Goal: Transaction & Acquisition: Purchase product/service

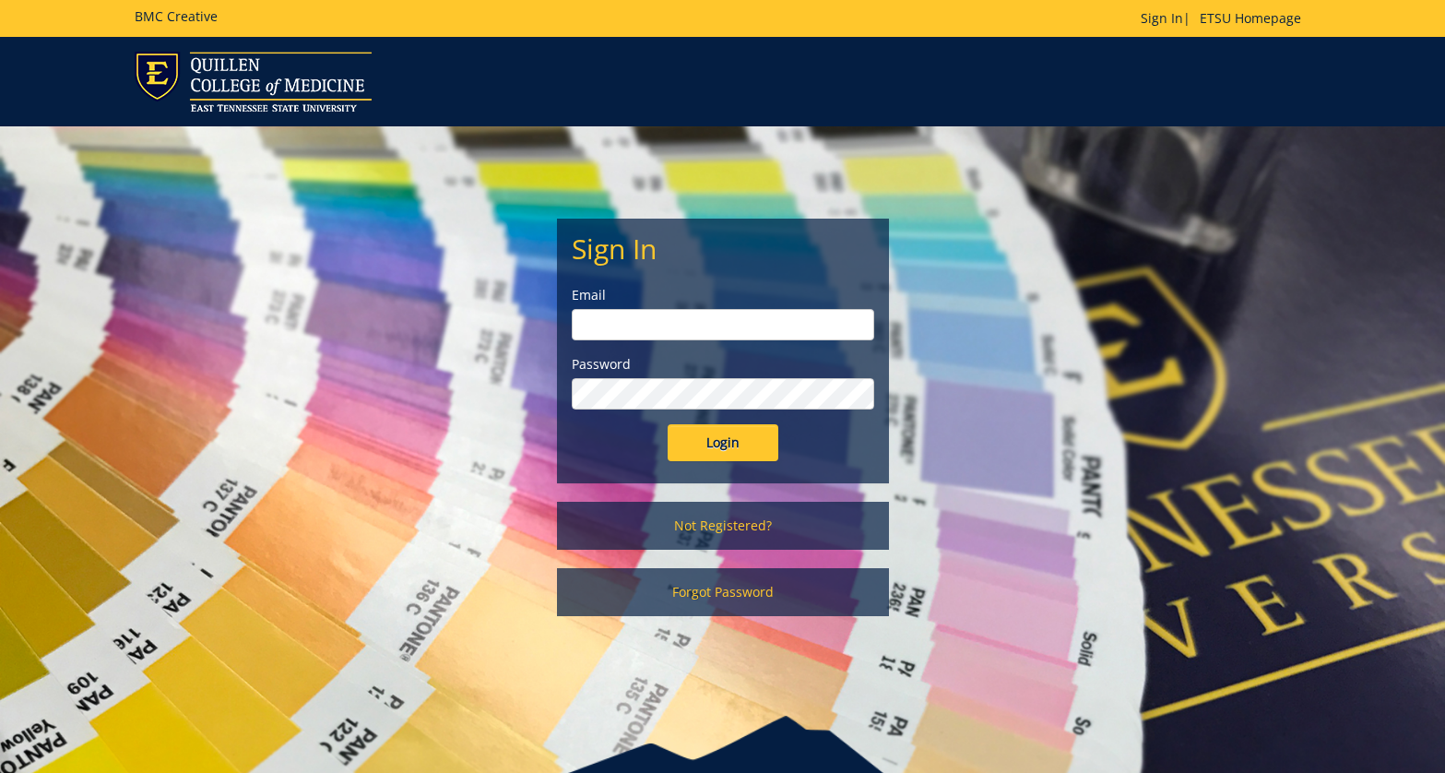
type input "etsuhealthprojects@etsu.edu"
click at [712, 432] on input "Login" at bounding box center [723, 442] width 111 height 37
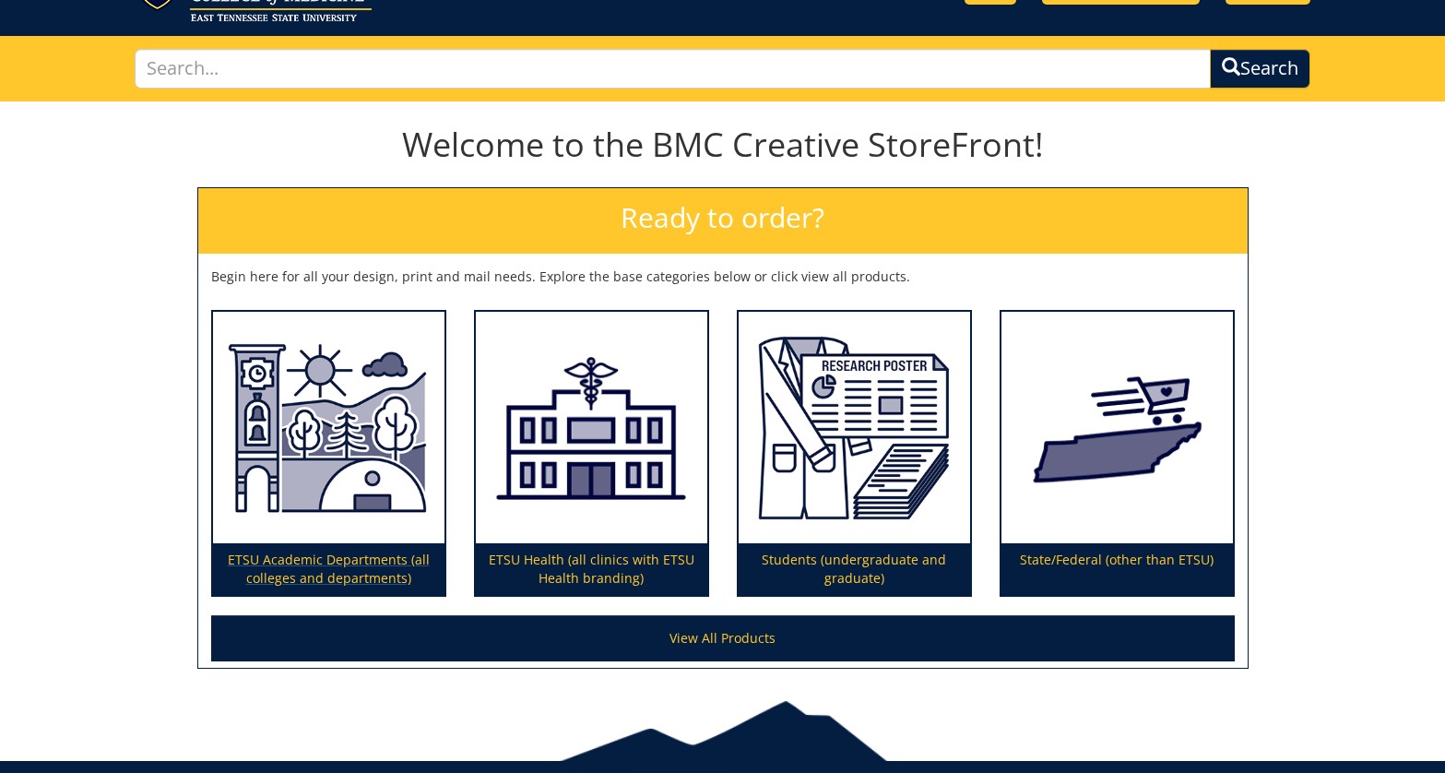
scroll to position [94, 0]
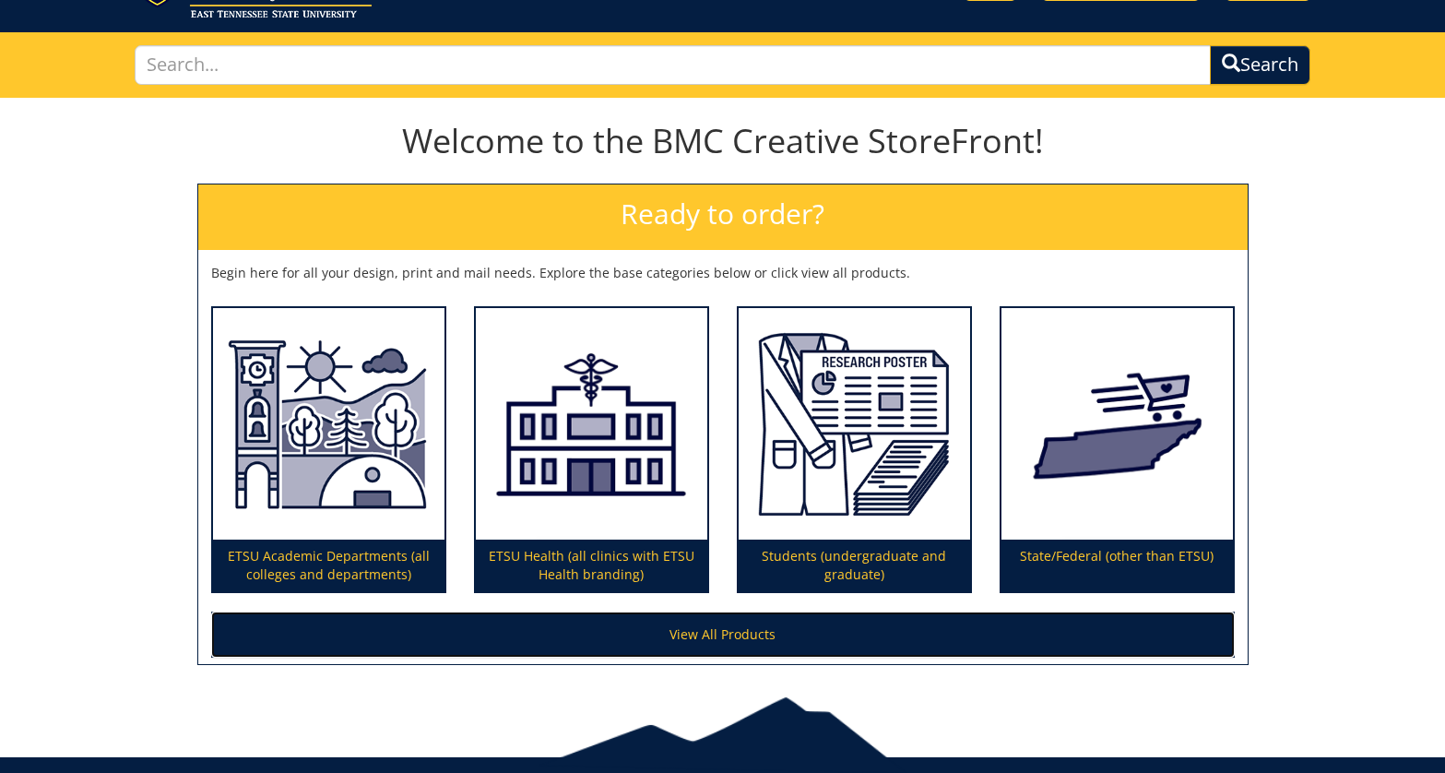
click at [330, 649] on link "View All Products" at bounding box center [723, 634] width 1024 height 46
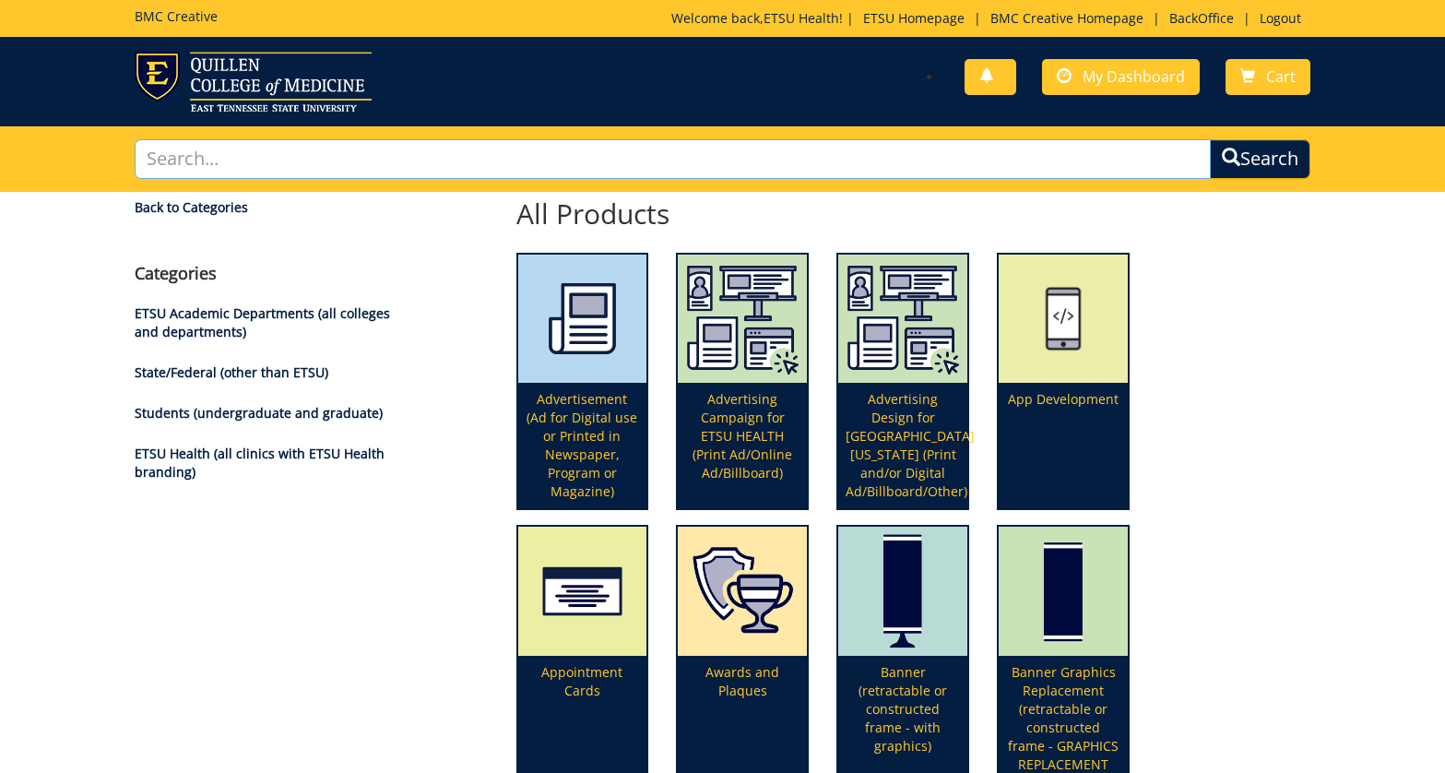
click at [430, 140] on input "text" at bounding box center [673, 159] width 1077 height 40
type input "headshot"
click at [1210, 139] on button "Search" at bounding box center [1260, 159] width 101 height 40
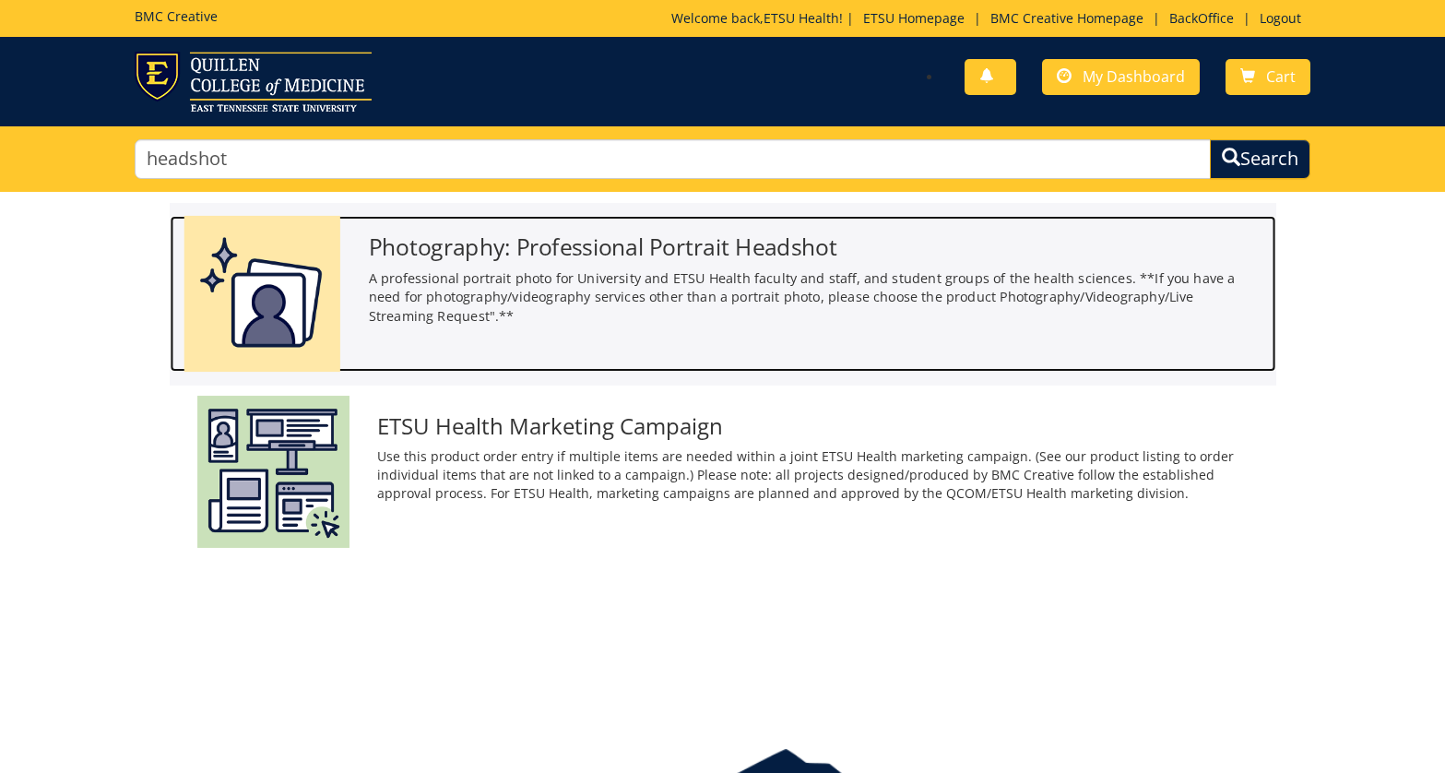
click at [506, 324] on p "A professional portrait photo for University and ETSU Health faculty and staff,…" at bounding box center [815, 296] width 894 height 57
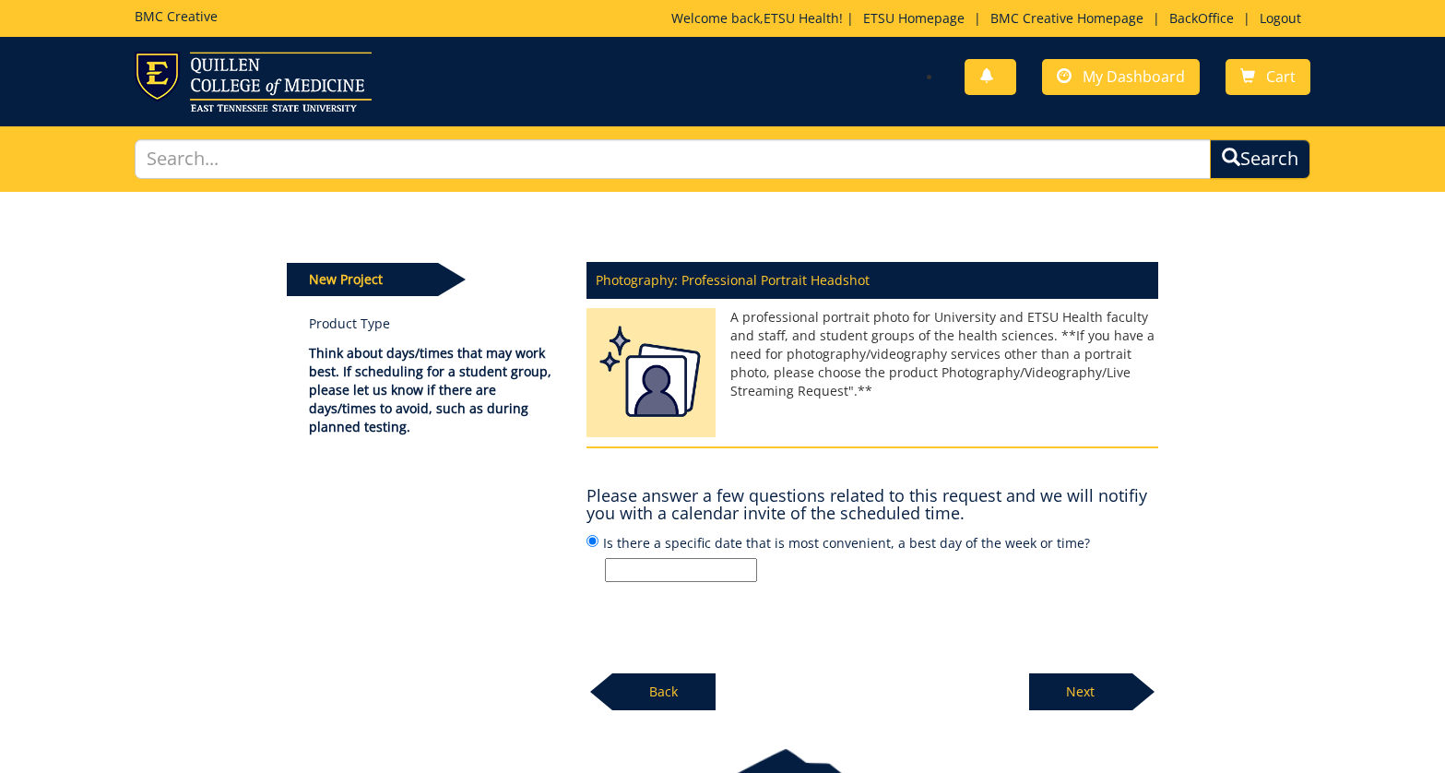
click at [705, 574] on input "Is there a specific date that is most convenient, a best day of the week or tim…" at bounding box center [681, 570] width 152 height 24
click at [851, 562] on p at bounding box center [881, 570] width 553 height 24
click at [598, 547] on input "Is there a specific date that is most convenient, a best day of the week or tim…" at bounding box center [592, 541] width 12 height 12
click at [684, 575] on input "Is there a specific date that is most convenient, a best day of the week or tim…" at bounding box center [681, 570] width 152 height 24
click at [802, 574] on p at bounding box center [881, 570] width 553 height 24
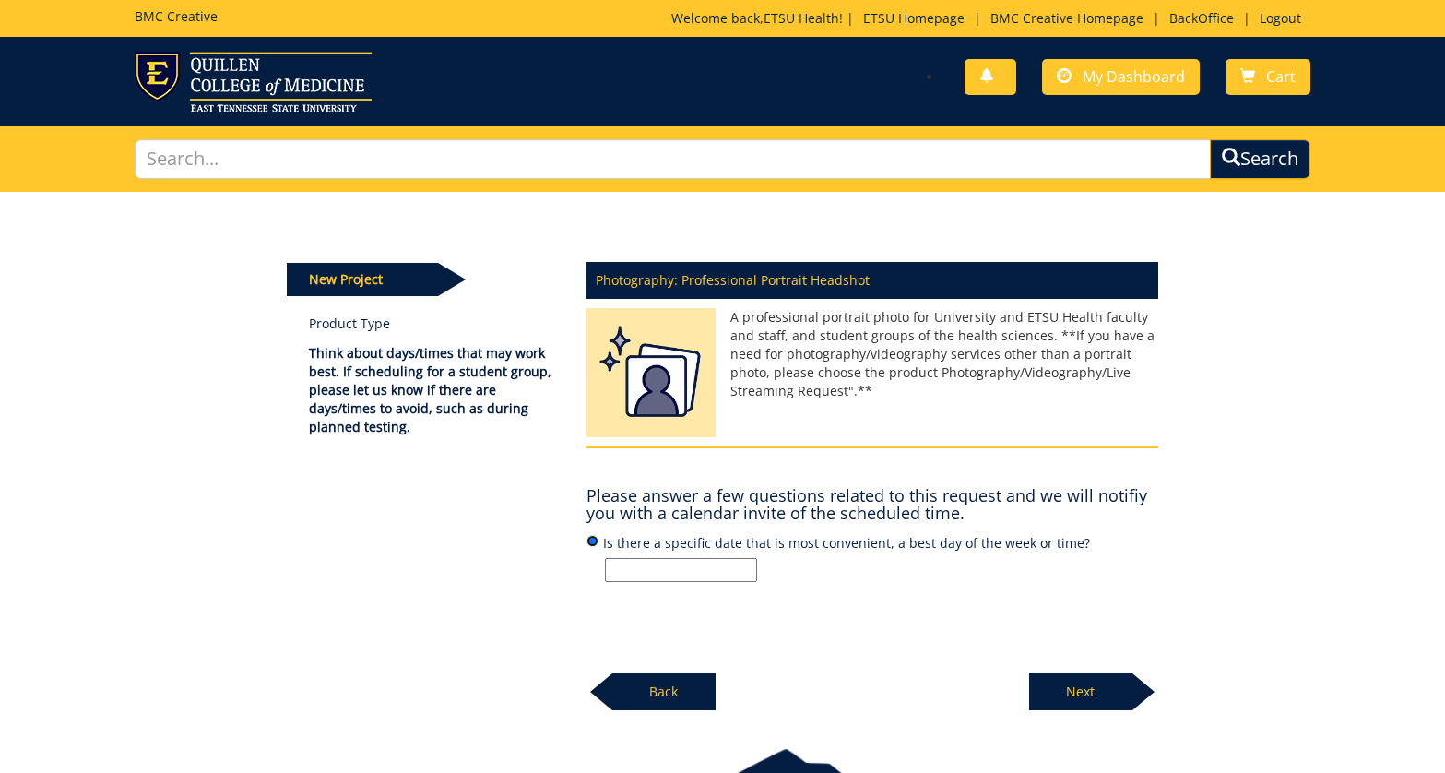
click at [598, 547] on input "Is there a specific date that is most convenient, a best day of the week or tim…" at bounding box center [592, 541] width 12 height 12
click at [656, 573] on input "Is there a specific date that is most convenient, a best day of the week or tim…" at bounding box center [681, 570] width 152 height 24
type input "A"
type input "Already done"
click at [1096, 696] on p "Next" at bounding box center [1080, 691] width 103 height 37
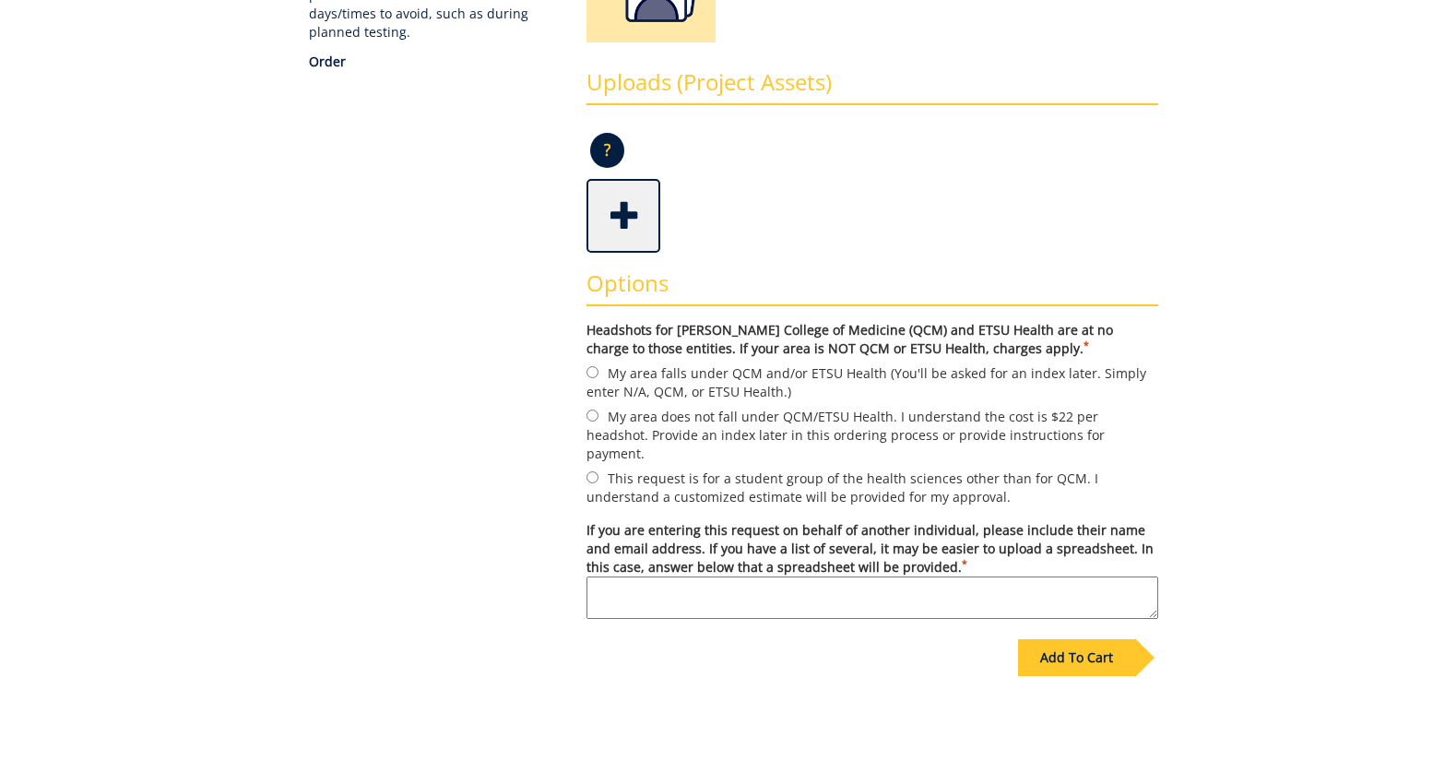
scroll to position [551, 0]
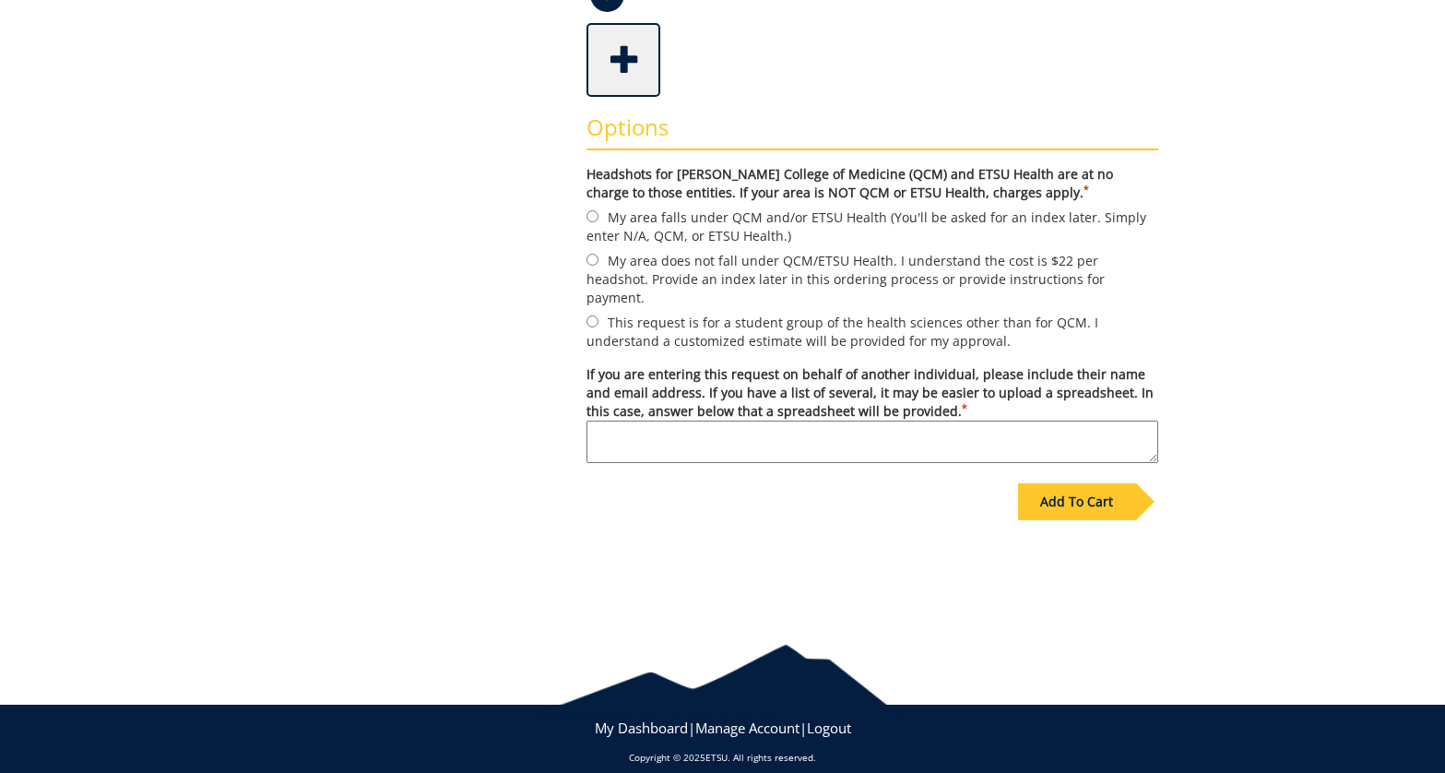
click at [693, 224] on label "My area falls under QCM and/or ETSU Health (You'll be asked for an index later.…" at bounding box center [872, 226] width 572 height 39
click at [598, 222] on input "My area falls under QCM and/or ETSU Health (You'll be asked for an index later.…" at bounding box center [592, 216] width 12 height 12
radio input "true"
click at [1071, 483] on div "Add To Cart" at bounding box center [1076, 501] width 117 height 37
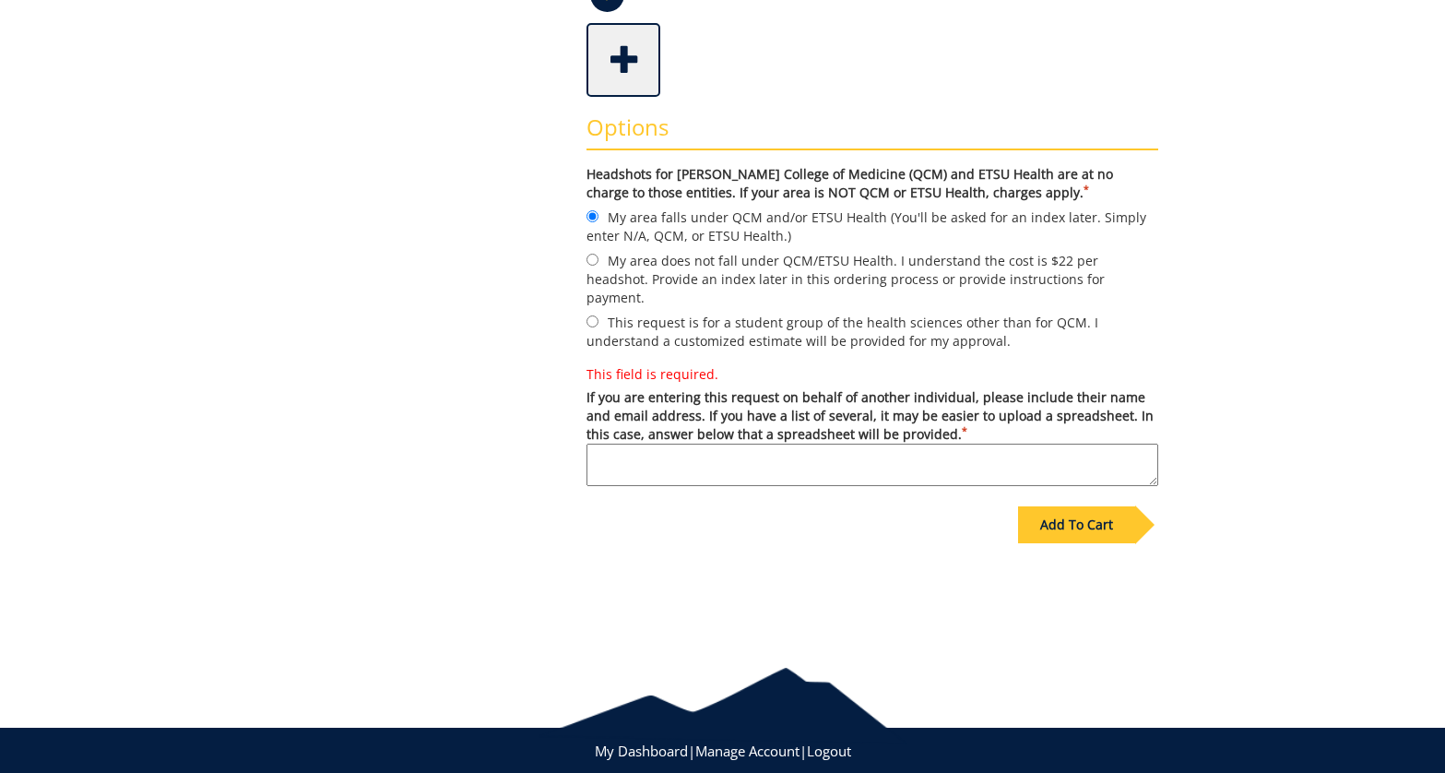
click at [811, 464] on textarea "This field is required. If you are entering this request on behalf of another i…" at bounding box center [872, 465] width 572 height 42
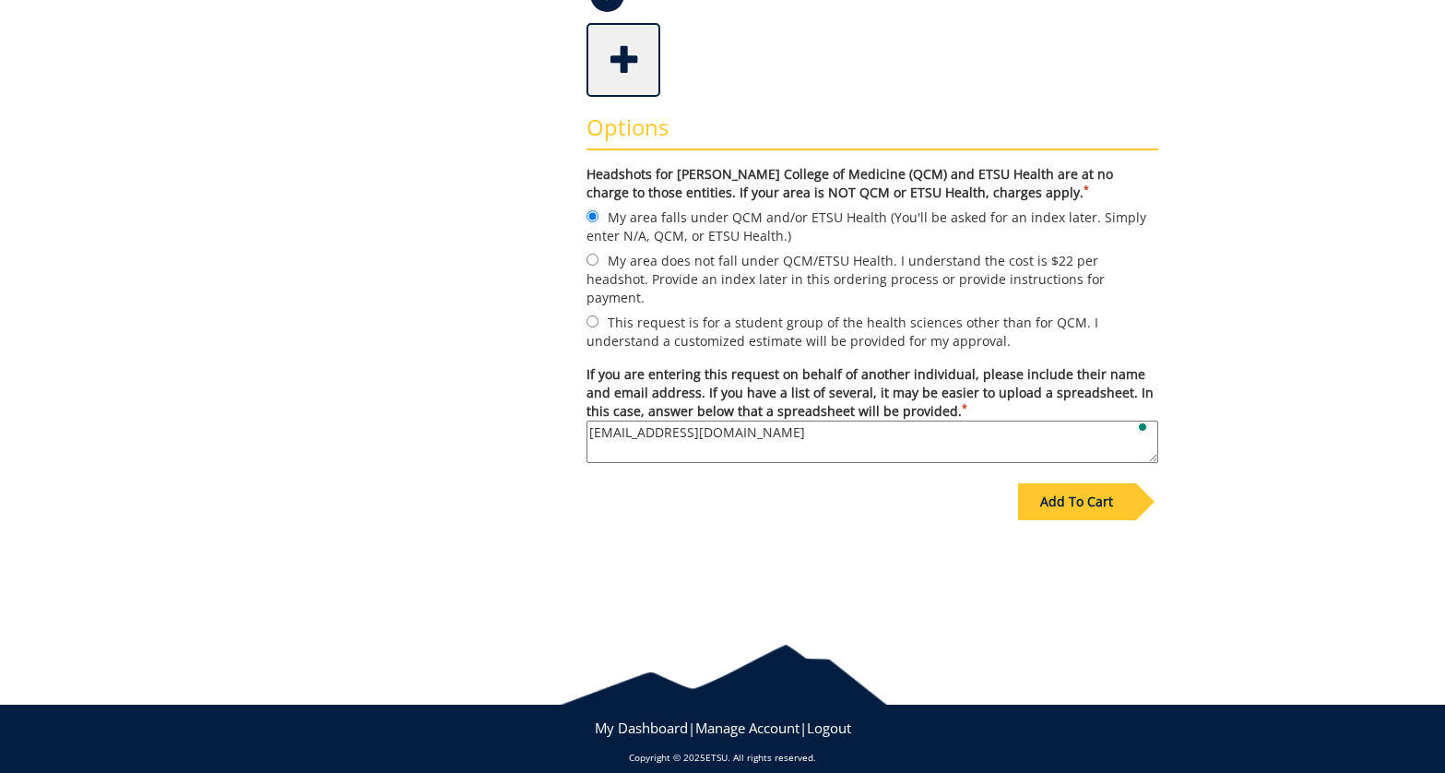
type textarea "[EMAIL_ADDRESS][DOMAIN_NAME]"
click at [1096, 483] on div "Add To Cart" at bounding box center [1076, 501] width 117 height 37
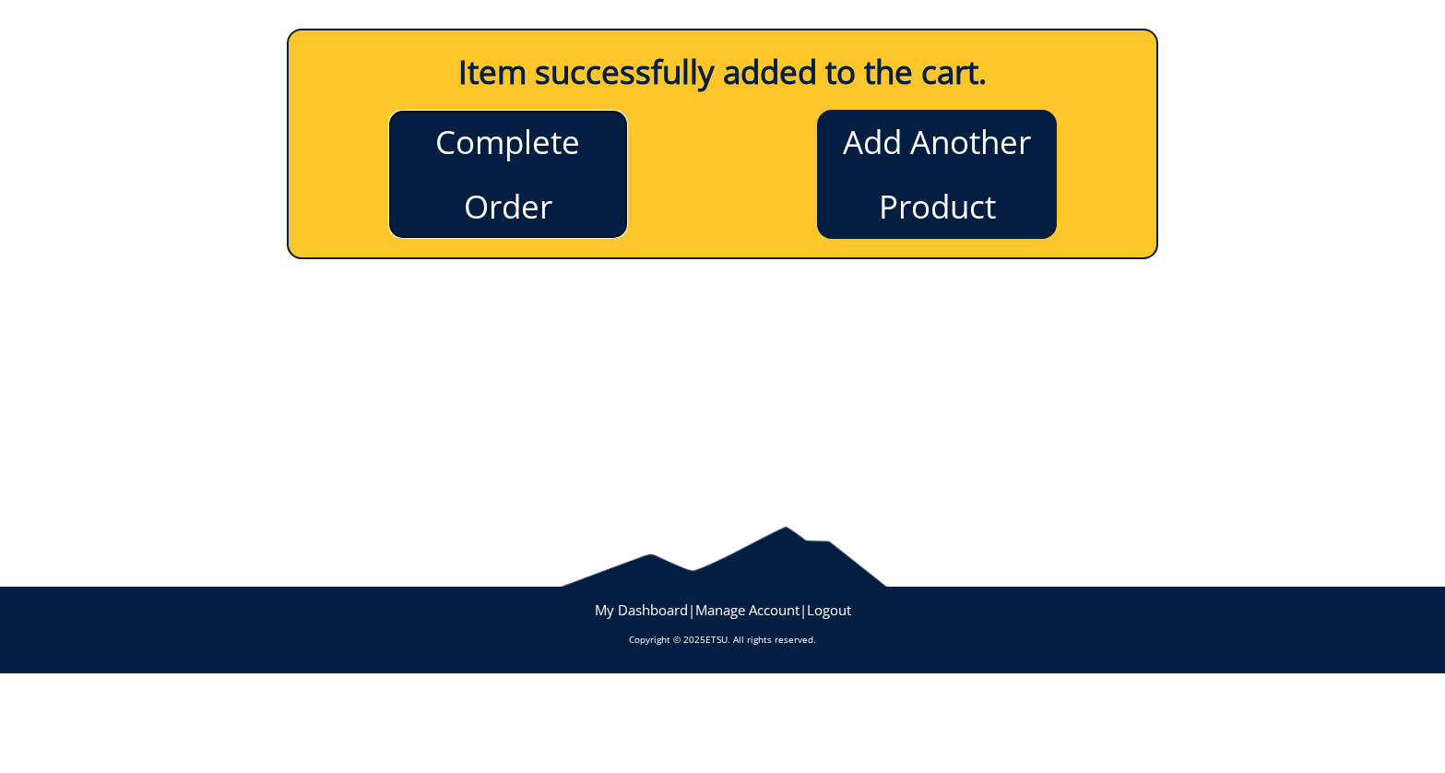
click at [502, 203] on div "Complete Order" at bounding box center [508, 167] width 430 height 144
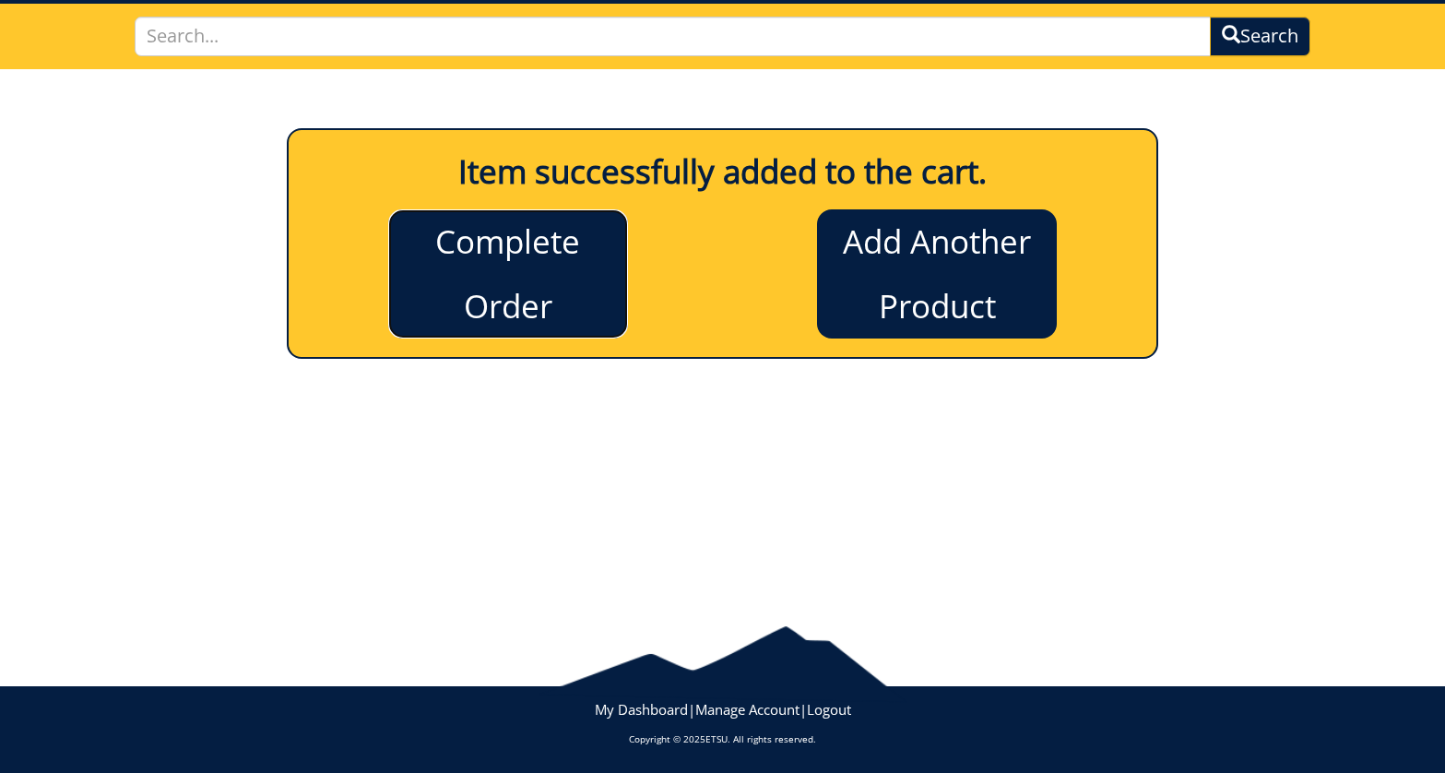
click at [520, 255] on link "Complete Order" at bounding box center [508, 273] width 240 height 129
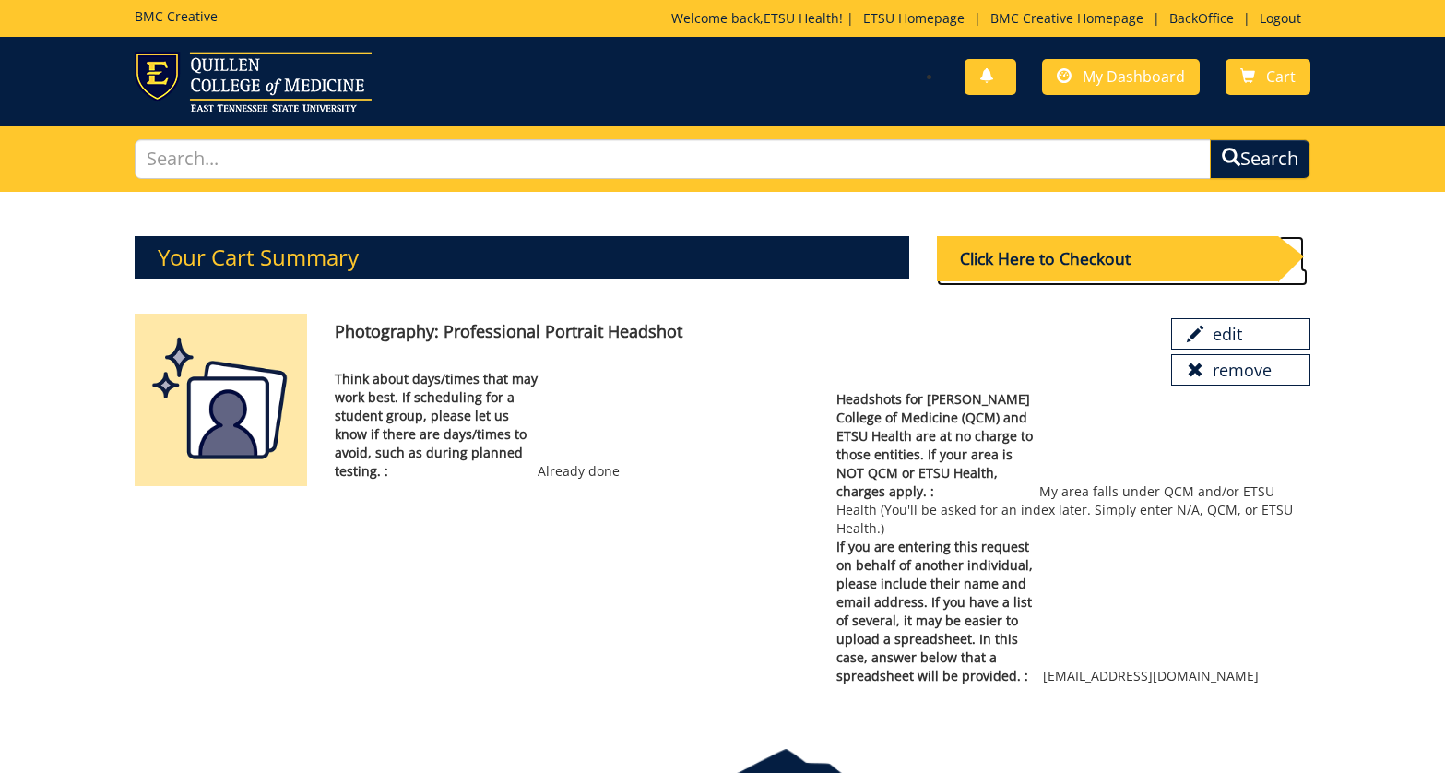
click at [1024, 262] on div "Click Here to Checkout" at bounding box center [1107, 258] width 341 height 45
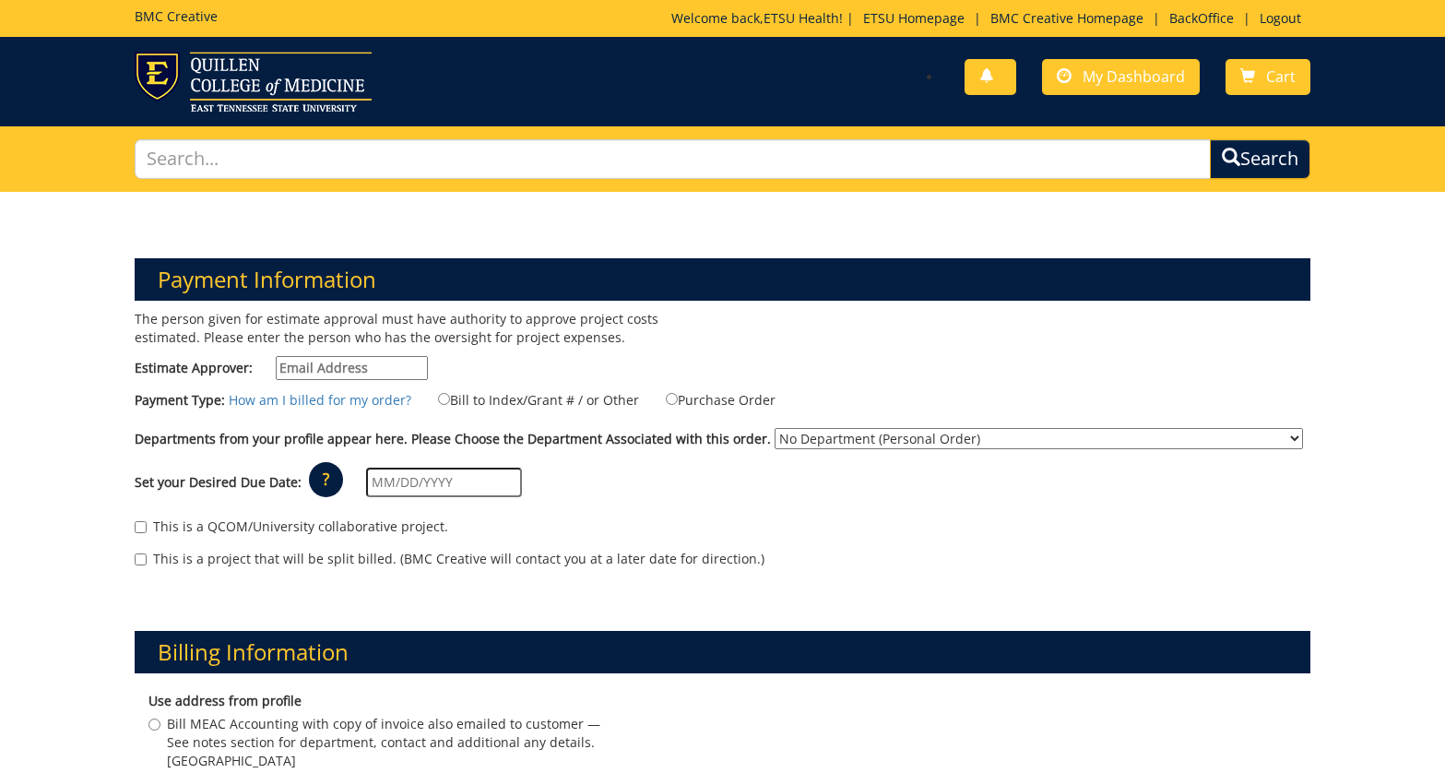
click at [304, 368] on input "Estimate Approver:" at bounding box center [352, 368] width 152 height 24
type input "e"
type input "[EMAIL_ADDRESS][DOMAIN_NAME]"
click at [494, 404] on label "Bill to Index/Grant # / or Other" at bounding box center [527, 399] width 224 height 20
click at [450, 404] on input "Bill to Index/Grant # / or Other" at bounding box center [444, 399] width 12 height 12
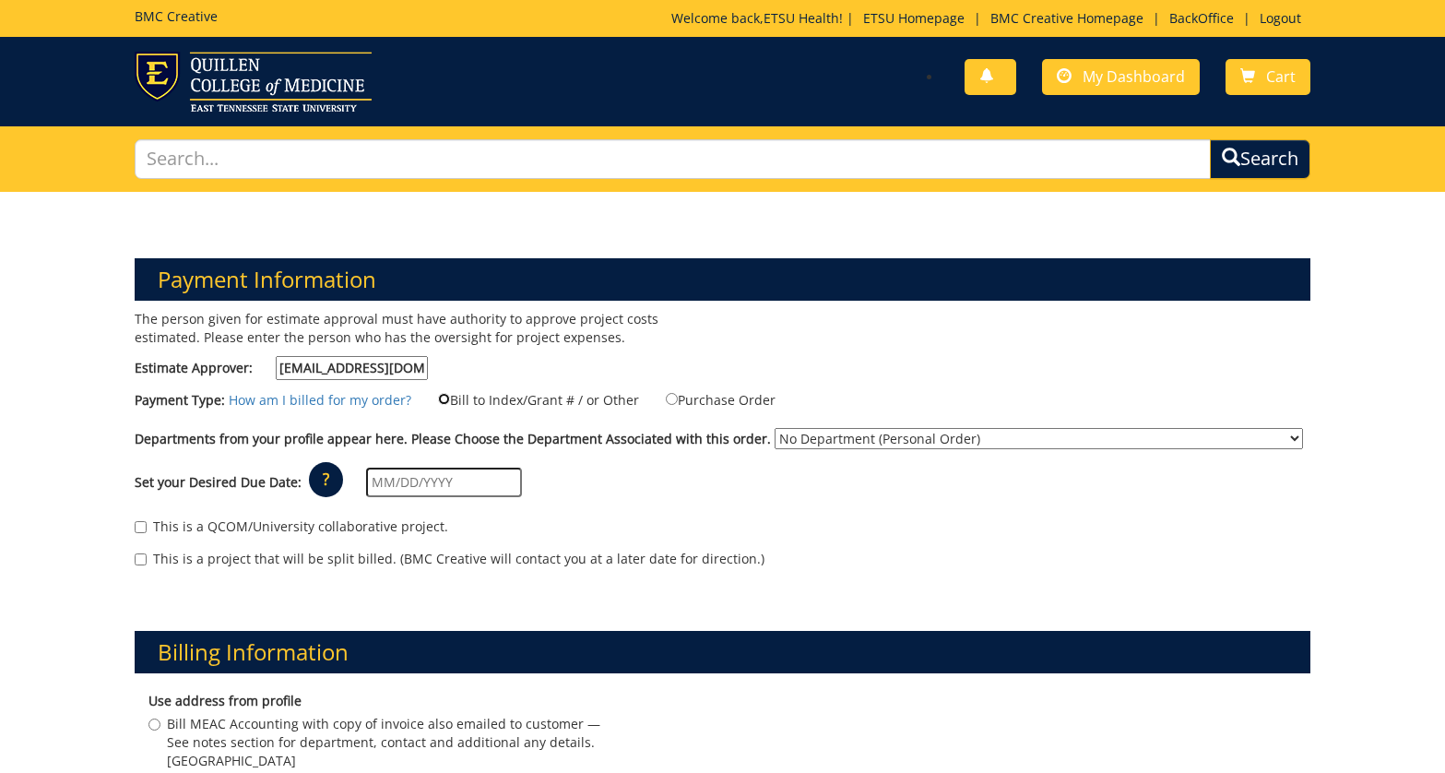
radio input "true"
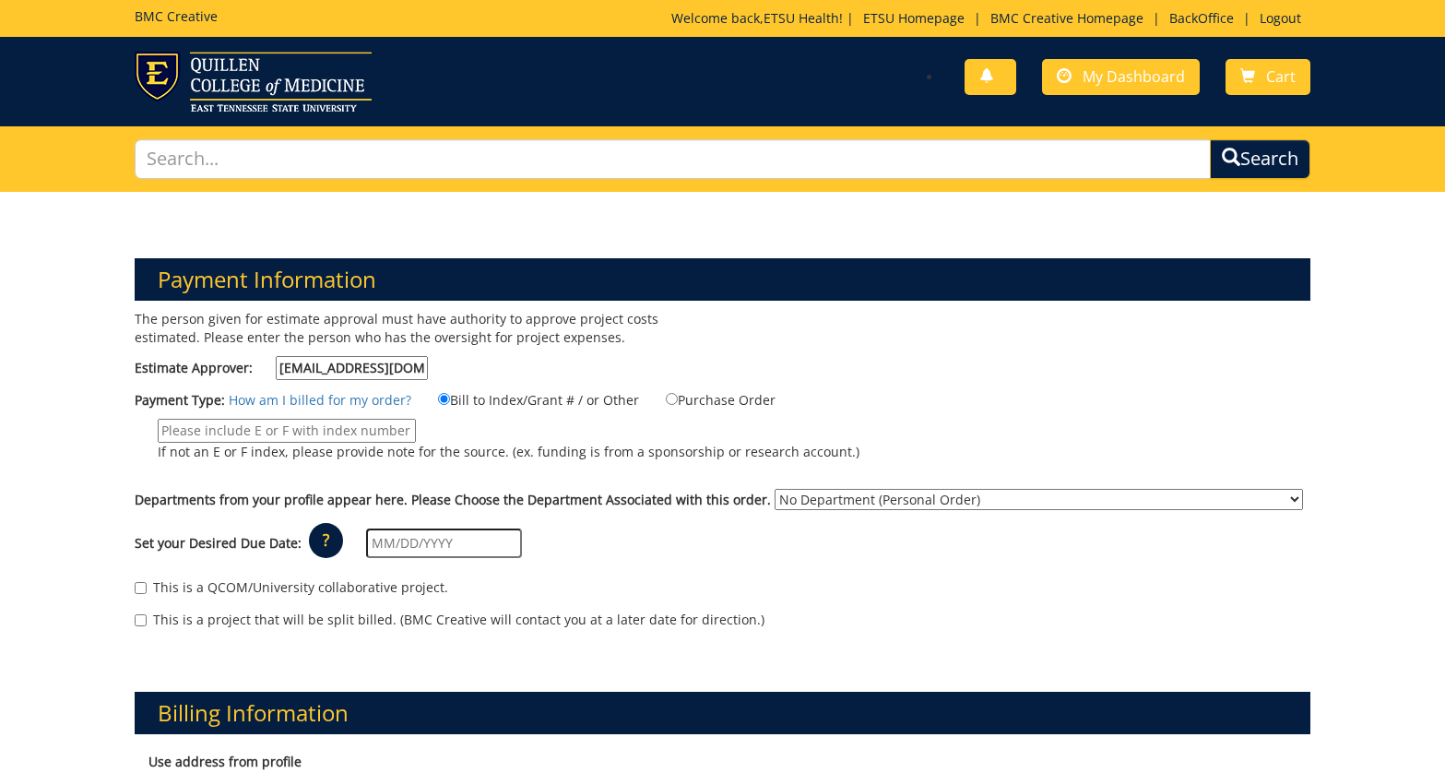
click at [320, 437] on input "If not an E or F index, please provide note for the source. (ex. funding is fro…" at bounding box center [287, 431] width 258 height 24
type input "n/a"
click at [792, 502] on select "No Department (Personal Order) Academic Affairs COM Anatomy and Cell Biology Bi…" at bounding box center [1039, 499] width 528 height 21
select select "265"
click at [775, 489] on select "No Department (Personal Order) Academic Affairs COM Anatomy and Cell Biology Bi…" at bounding box center [1039, 499] width 528 height 21
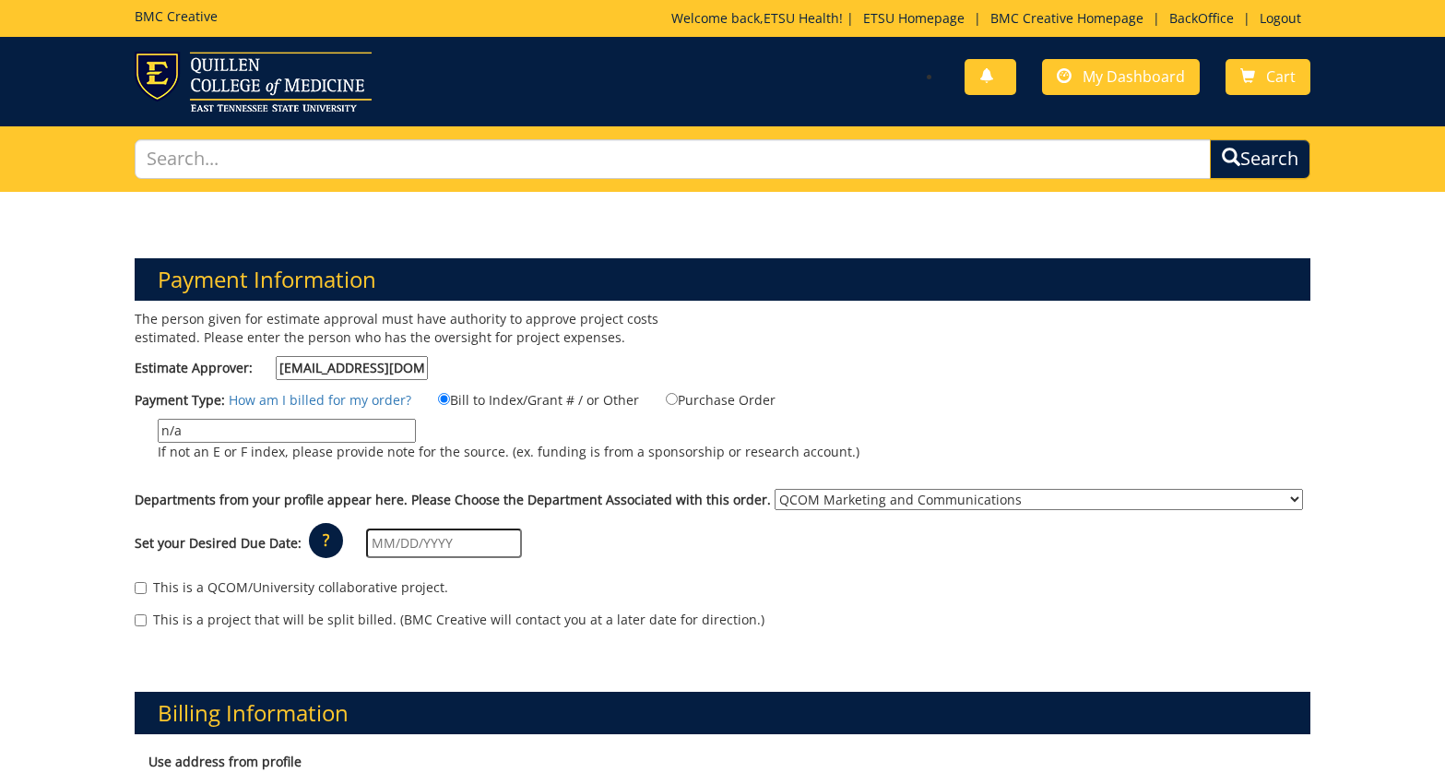
click at [407, 548] on input "text" at bounding box center [444, 543] width 156 height 30
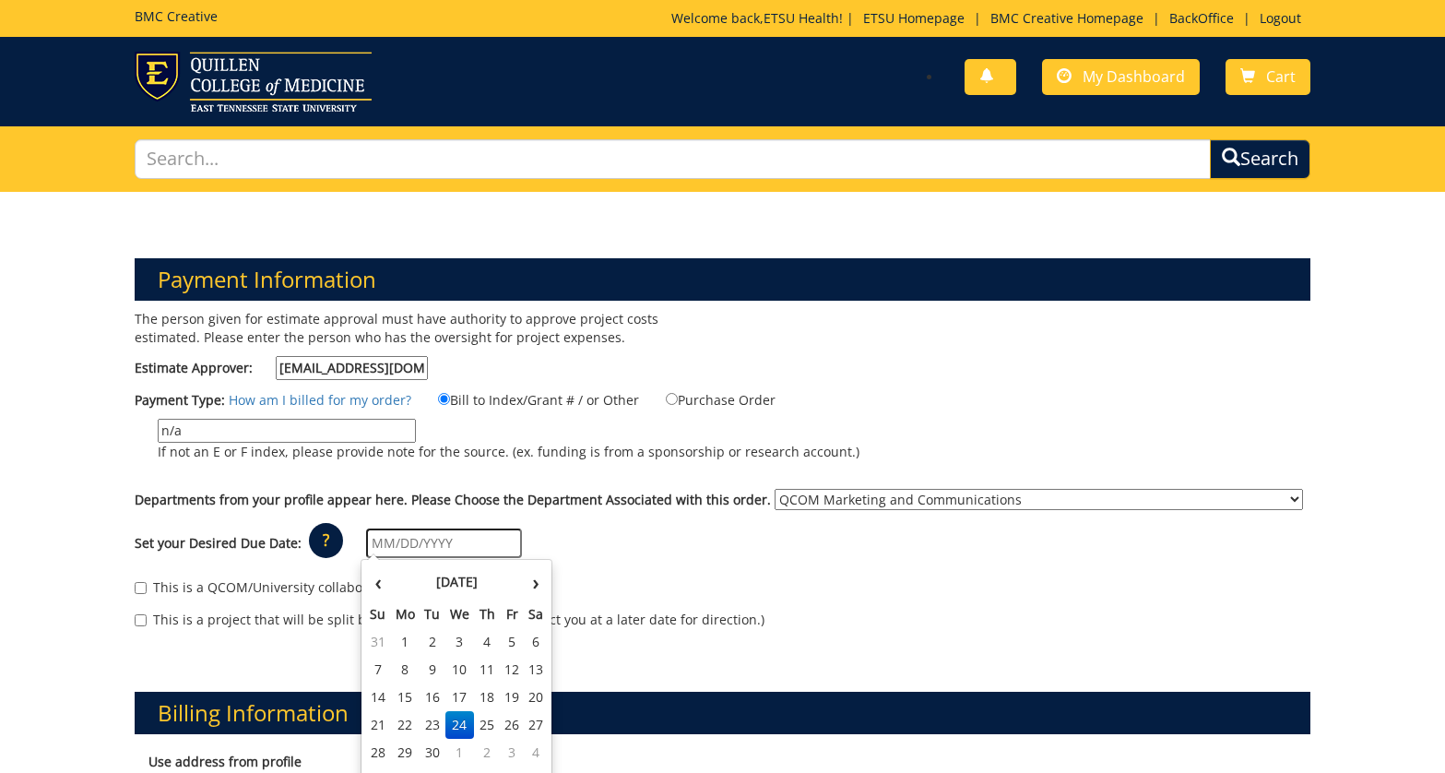
click at [450, 730] on td "24" at bounding box center [460, 725] width 30 height 28
type input "09/24/2025"
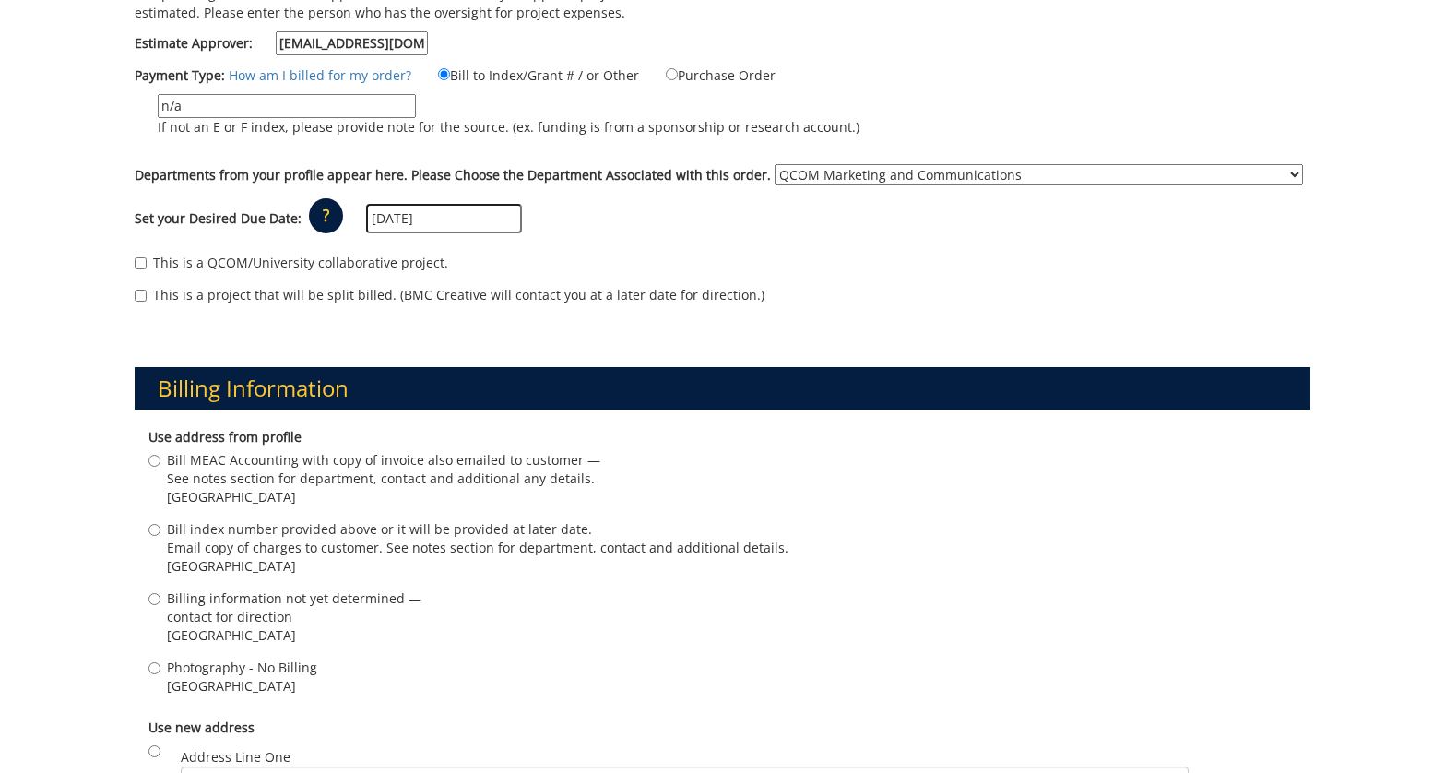
scroll to position [327, 0]
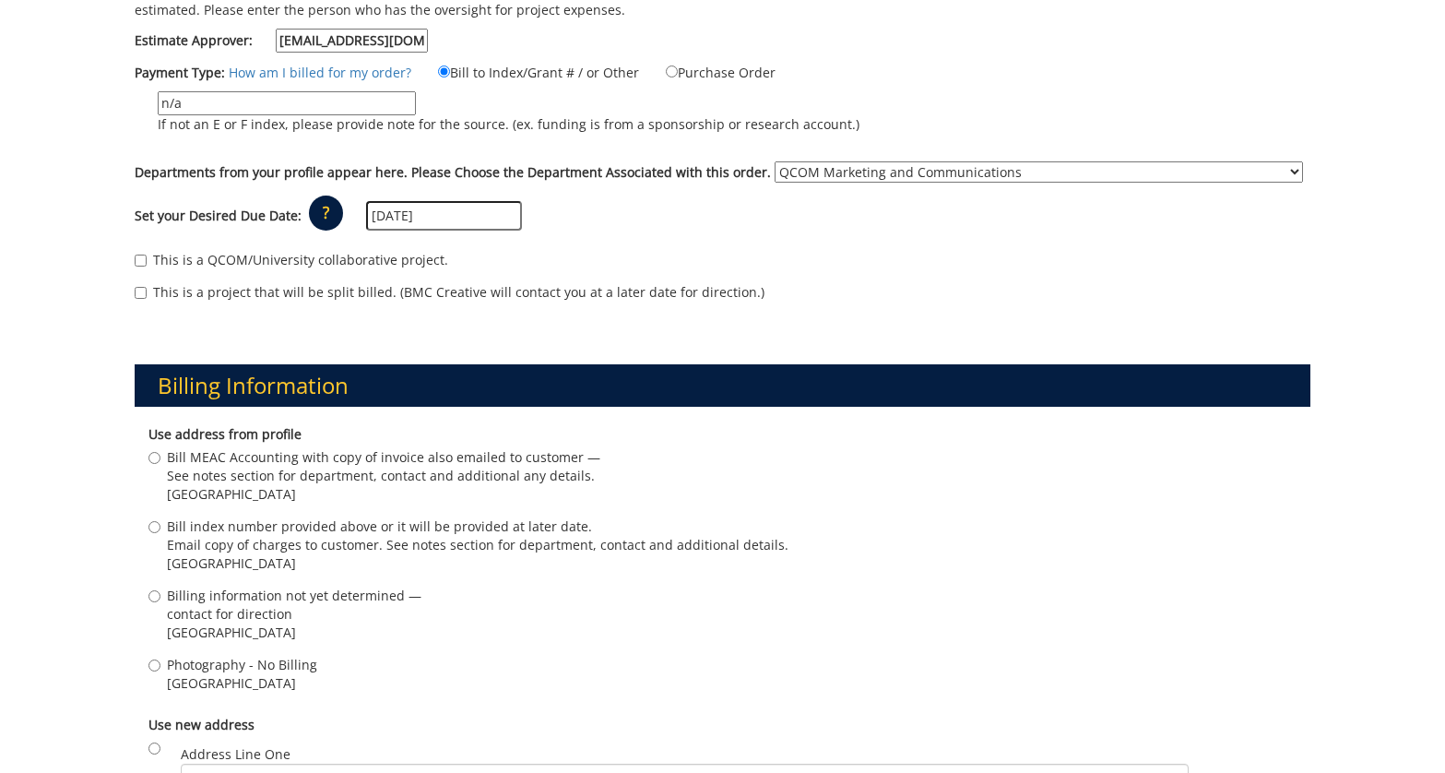
click at [230, 675] on span "Johnson City , TN 37614" at bounding box center [242, 683] width 150 height 18
click at [160, 671] on input "Photography - No Billing Johnson City , TN 37614" at bounding box center [154, 665] width 12 height 12
radio input "true"
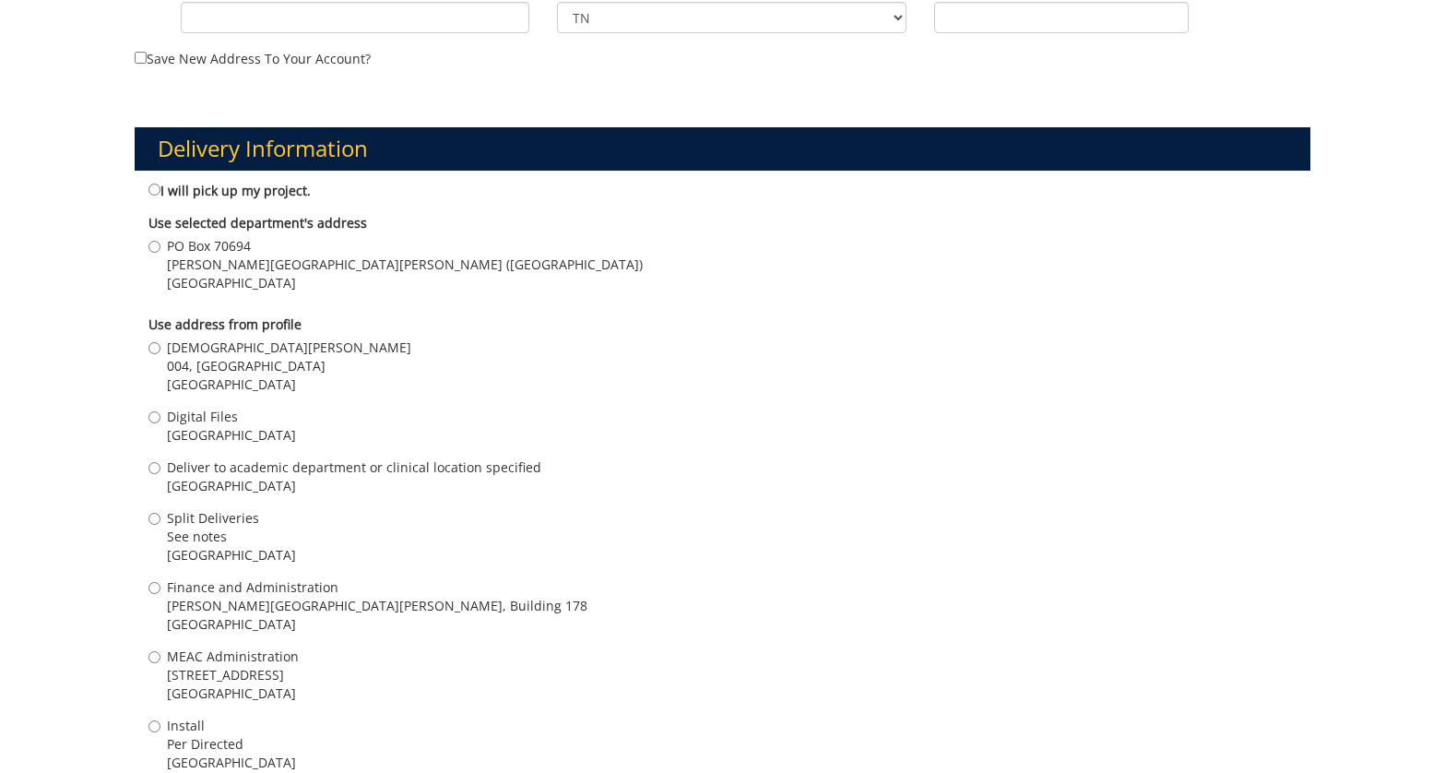
scroll to position [1241, 0]
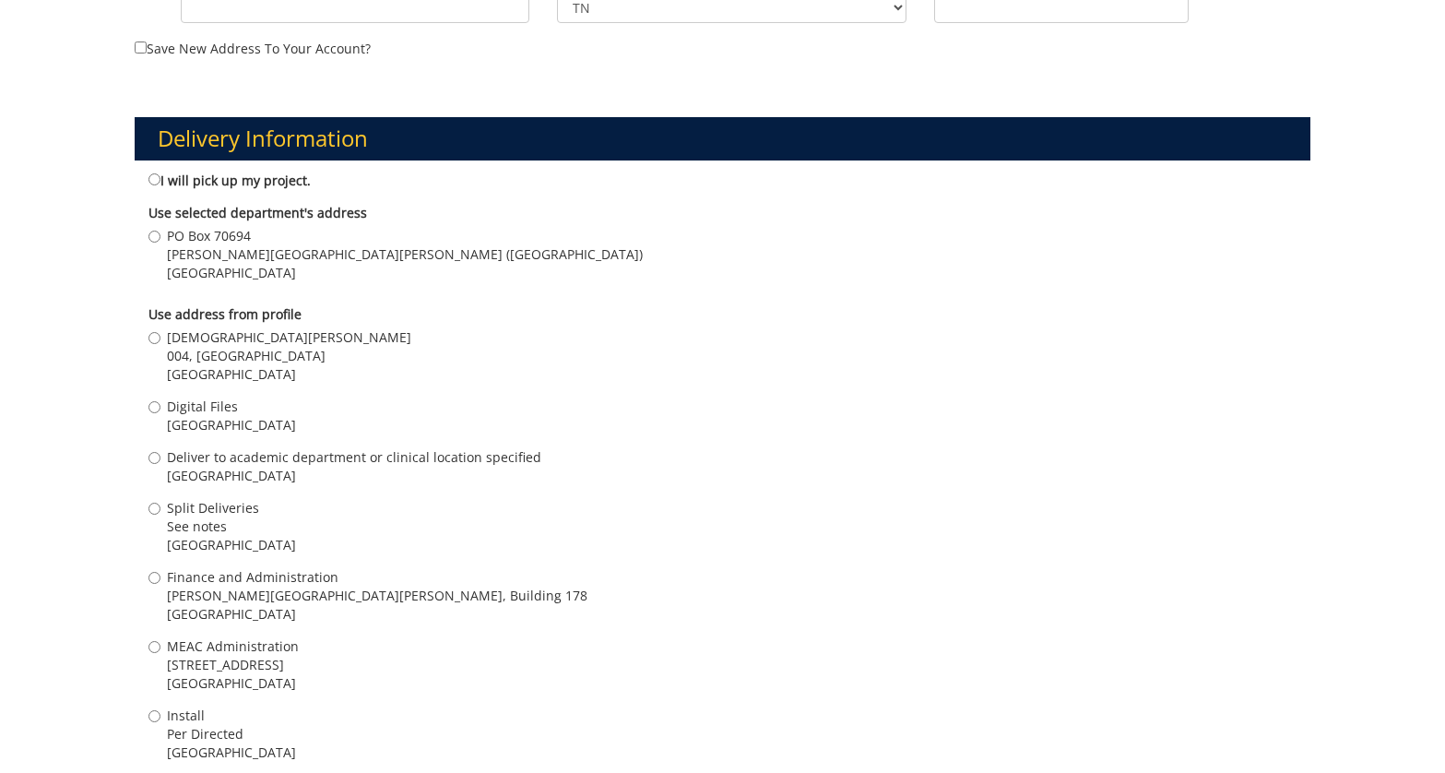
click at [207, 435] on div "Digital Files Johnson City , TN 37601" at bounding box center [722, 417] width 1149 height 41
click at [220, 405] on span "Digital Files" at bounding box center [231, 406] width 129 height 18
click at [160, 405] on input "Digital Files Johnson City , TN 37601" at bounding box center [154, 407] width 12 height 12
radio input "true"
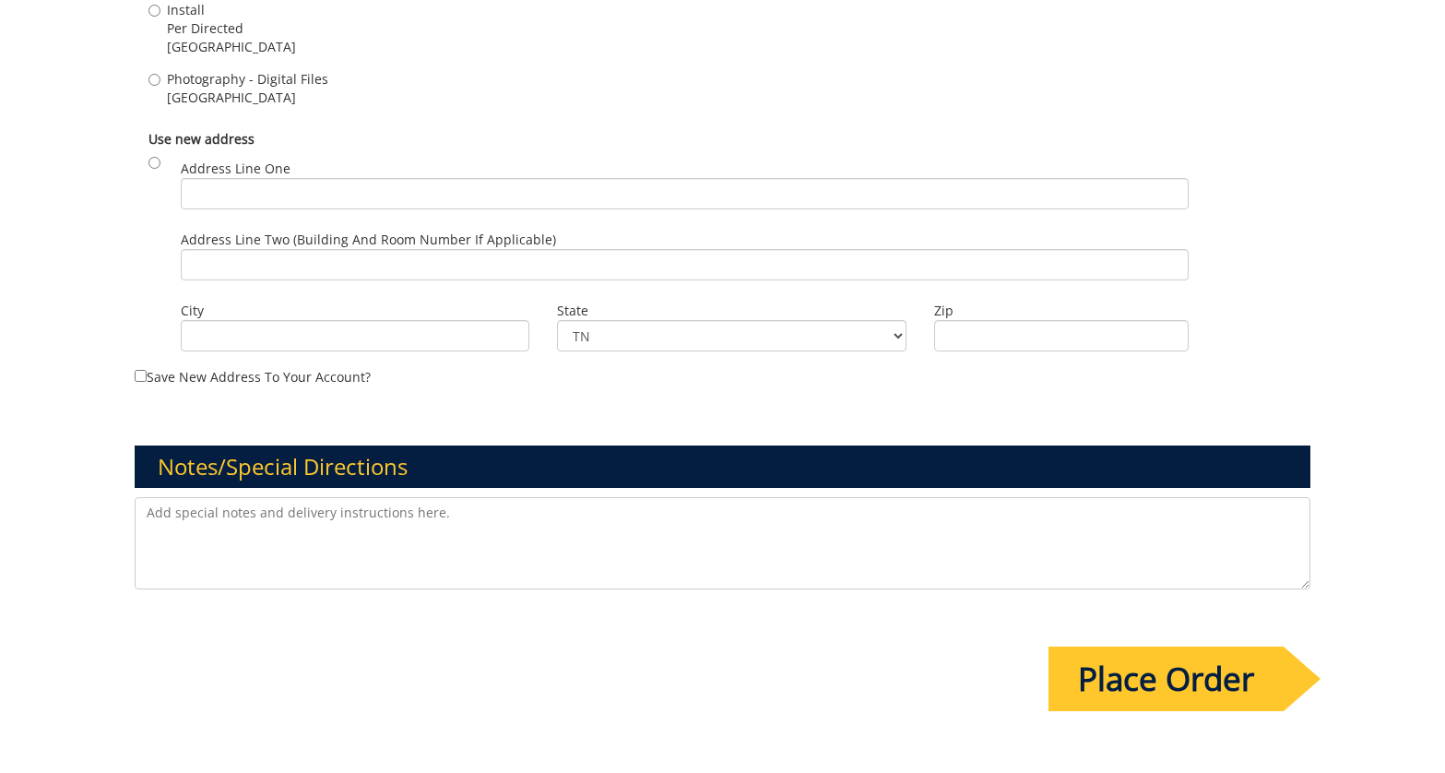
scroll to position [2141, 0]
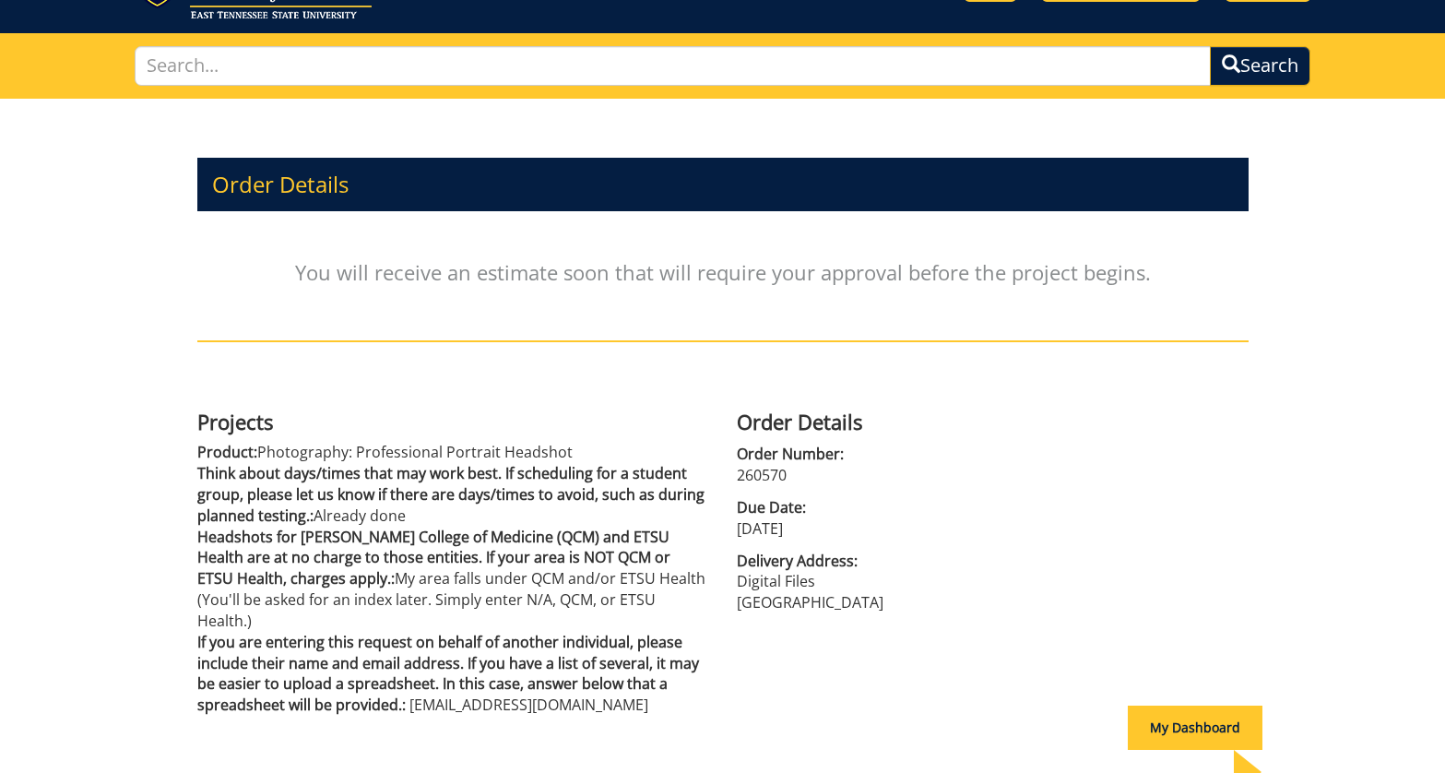
scroll to position [166, 0]
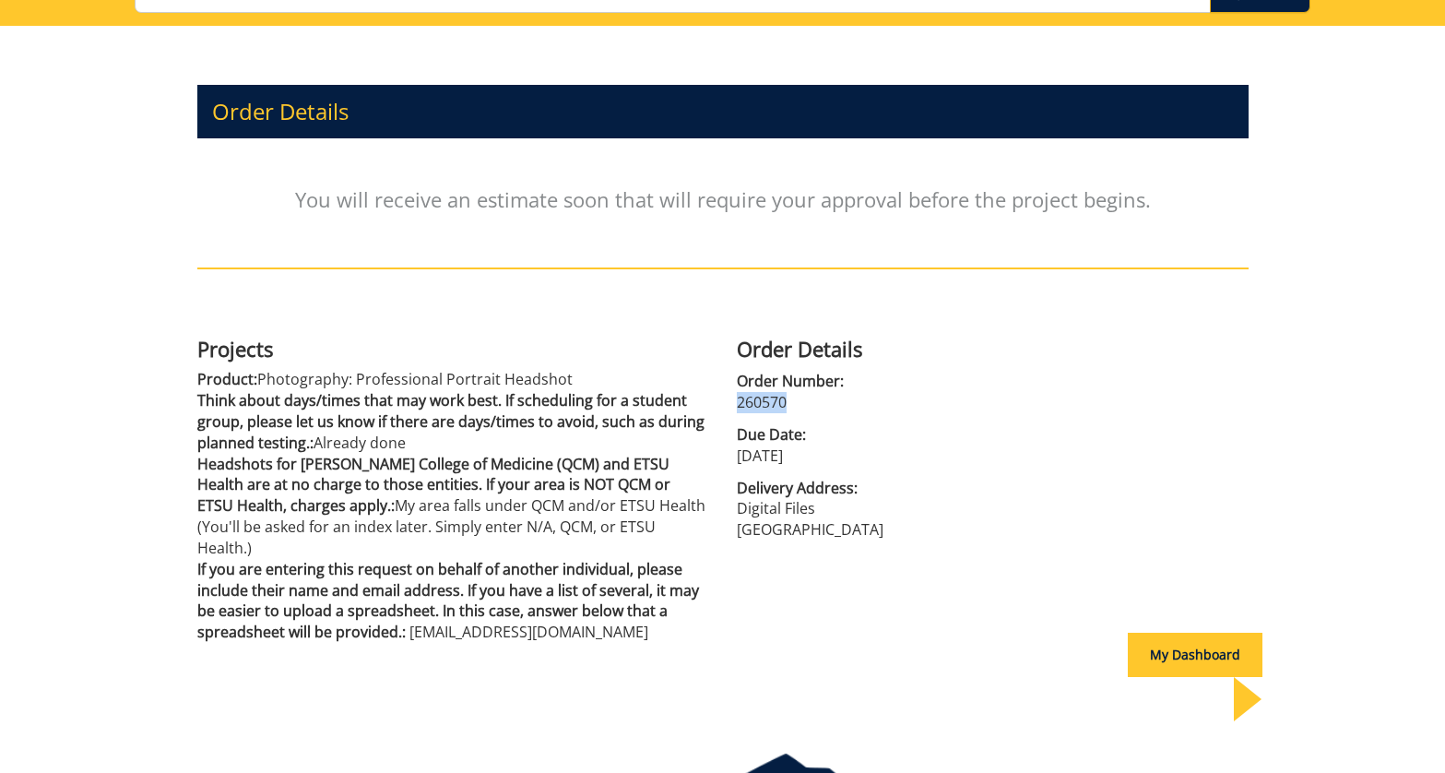
drag, startPoint x: 789, startPoint y: 404, endPoint x: 728, endPoint y: 404, distance: 60.9
click at [728, 404] on div "Order Details Order Number: 260570 Due Date: [DATE] Delivery Address: Digital F…" at bounding box center [992, 434] width 539 height 212
copy p "260570"
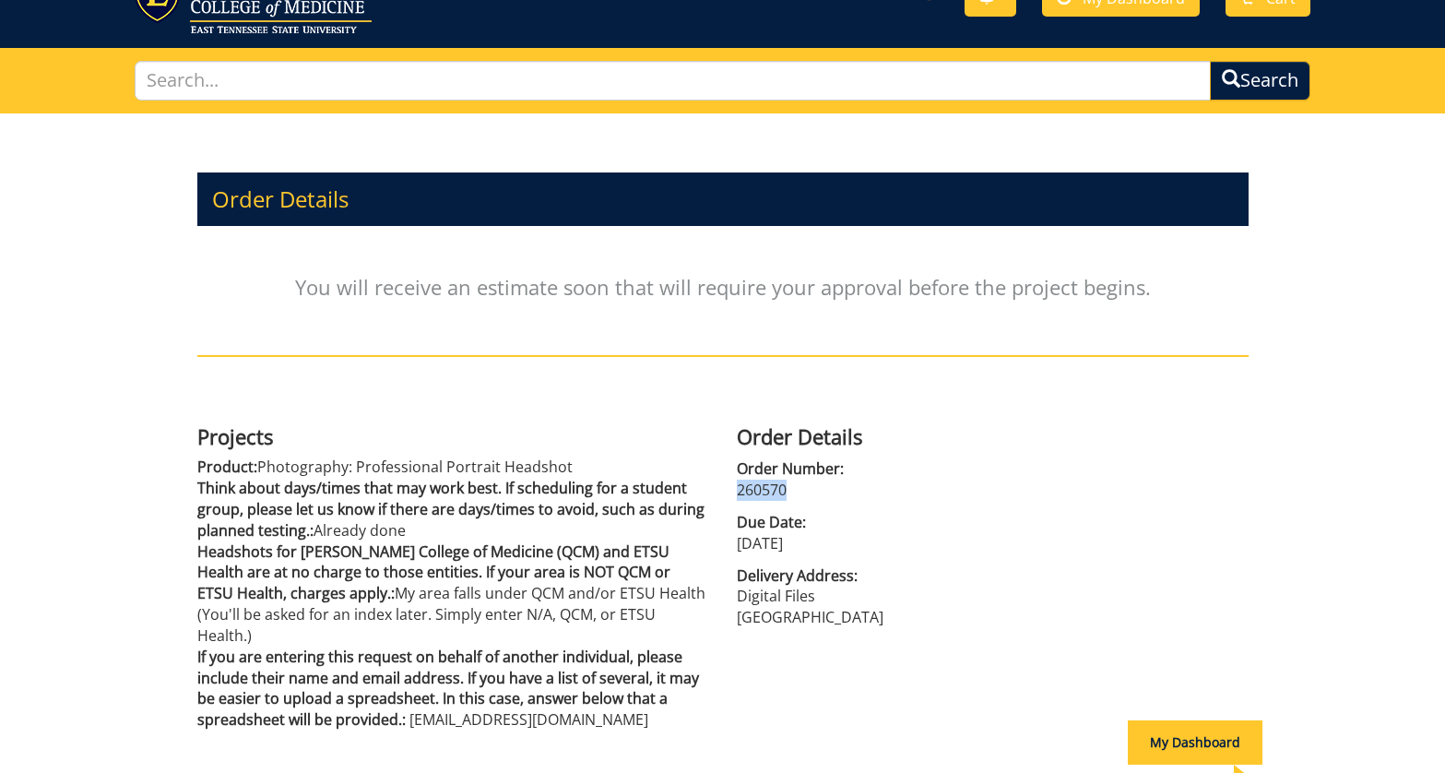
scroll to position [0, 0]
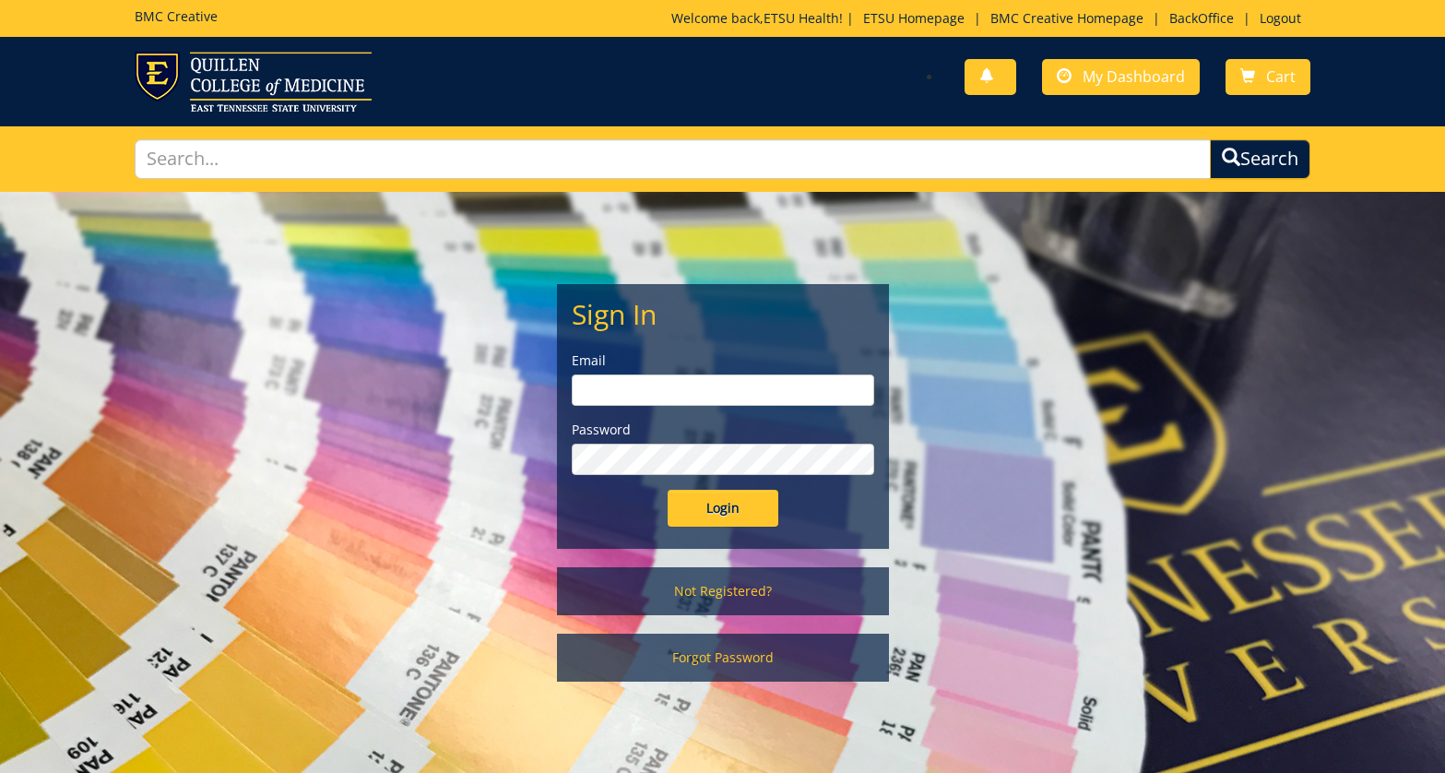
type input "etsuhealthprojects@etsu.edu"
click at [708, 503] on input "Login" at bounding box center [723, 508] width 111 height 37
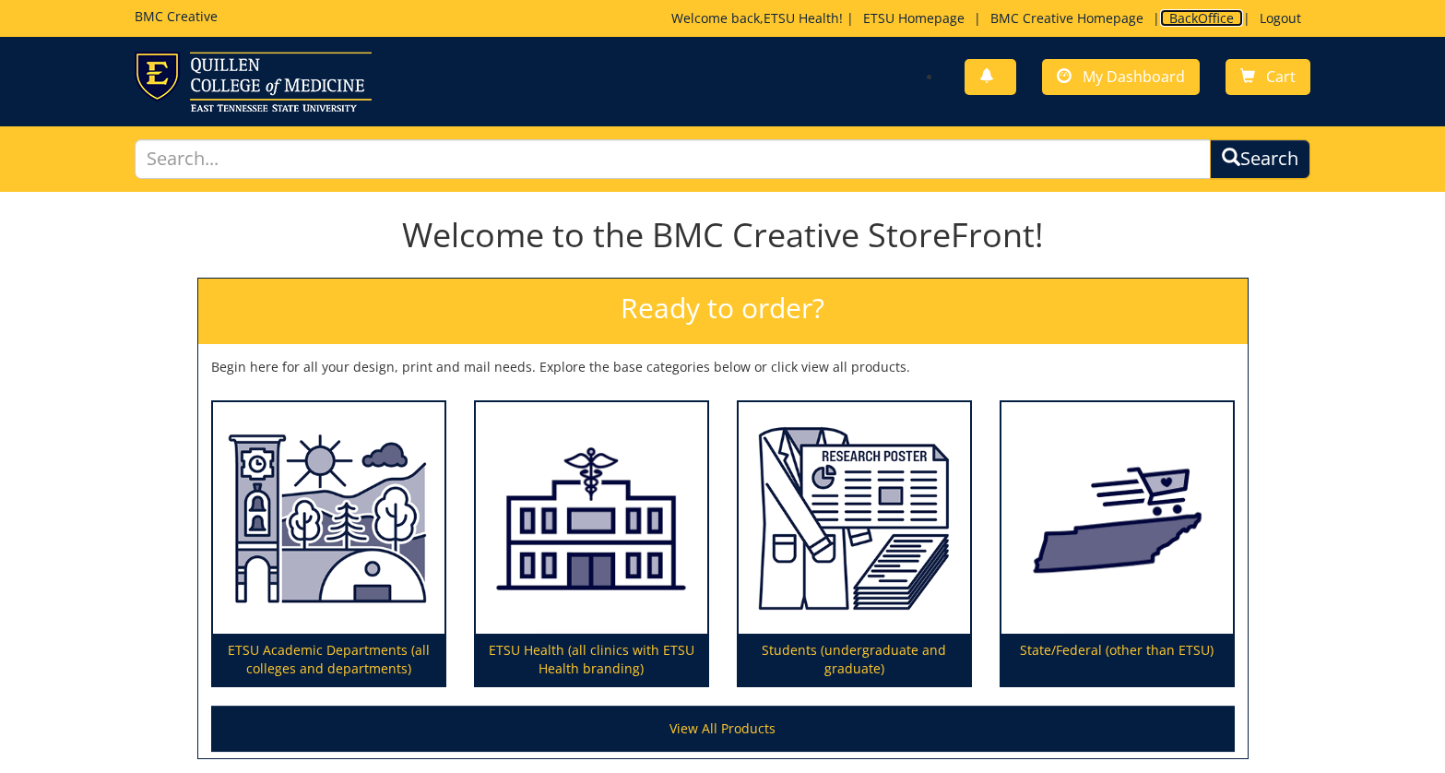
click at [1178, 22] on link "BackOffice" at bounding box center [1201, 18] width 83 height 18
